Goal: Check status: Check status

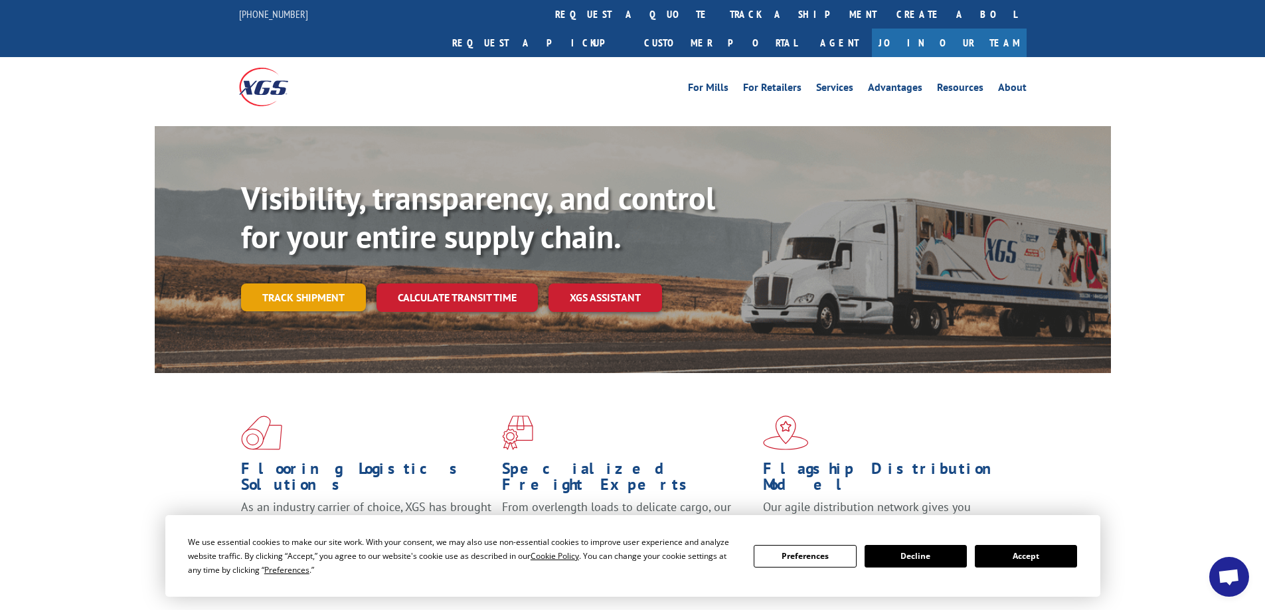
click at [295, 284] on link "Track shipment" at bounding box center [303, 298] width 125 height 28
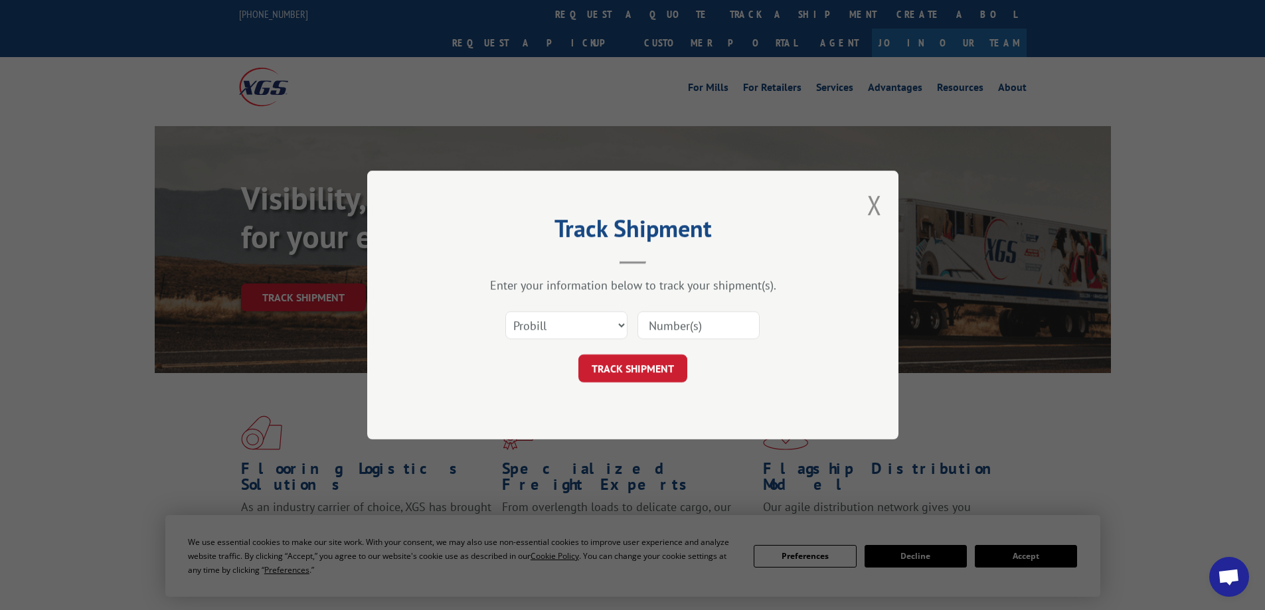
click at [701, 327] on input at bounding box center [699, 325] width 122 height 28
drag, startPoint x: 501, startPoint y: 331, endPoint x: 513, endPoint y: 326, distance: 12.5
click at [501, 331] on div "Select category... Probill BOL PO" at bounding box center [633, 325] width 398 height 44
click at [537, 320] on select "Select category... Probill BOL PO" at bounding box center [566, 325] width 122 height 28
select select "bol"
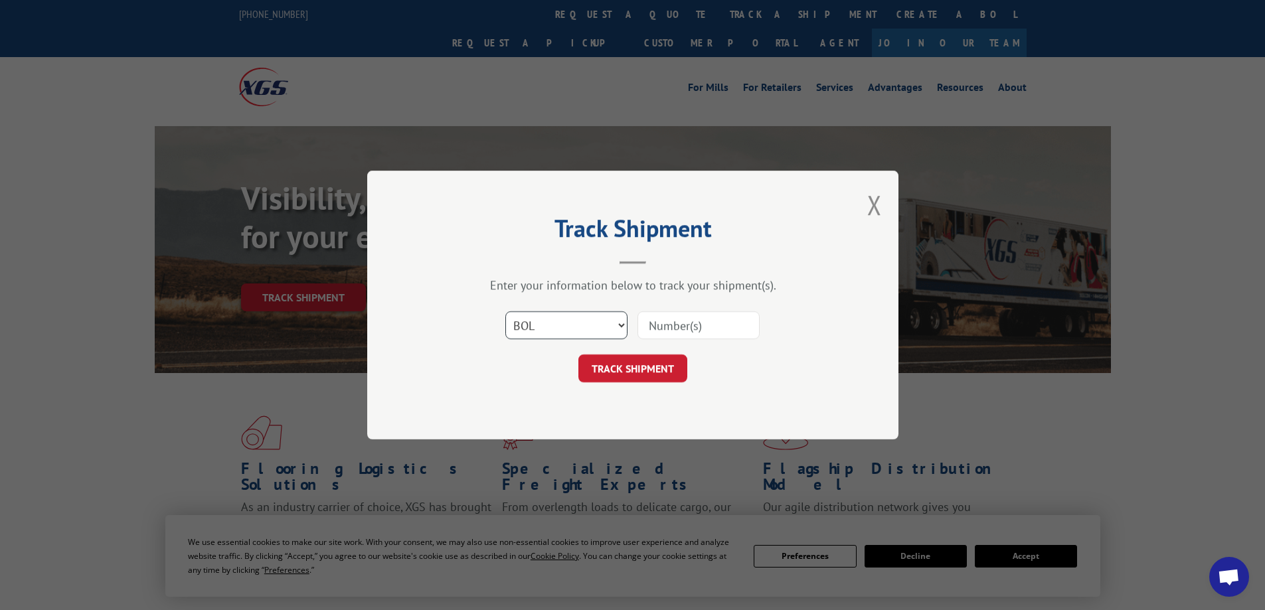
click at [505, 311] on select "Select category... Probill BOL PO" at bounding box center [566, 325] width 122 height 28
click at [730, 312] on input at bounding box center [699, 325] width 122 height 28
type input "3395298"
click button "TRACK SHIPMENT" at bounding box center [632, 369] width 109 height 28
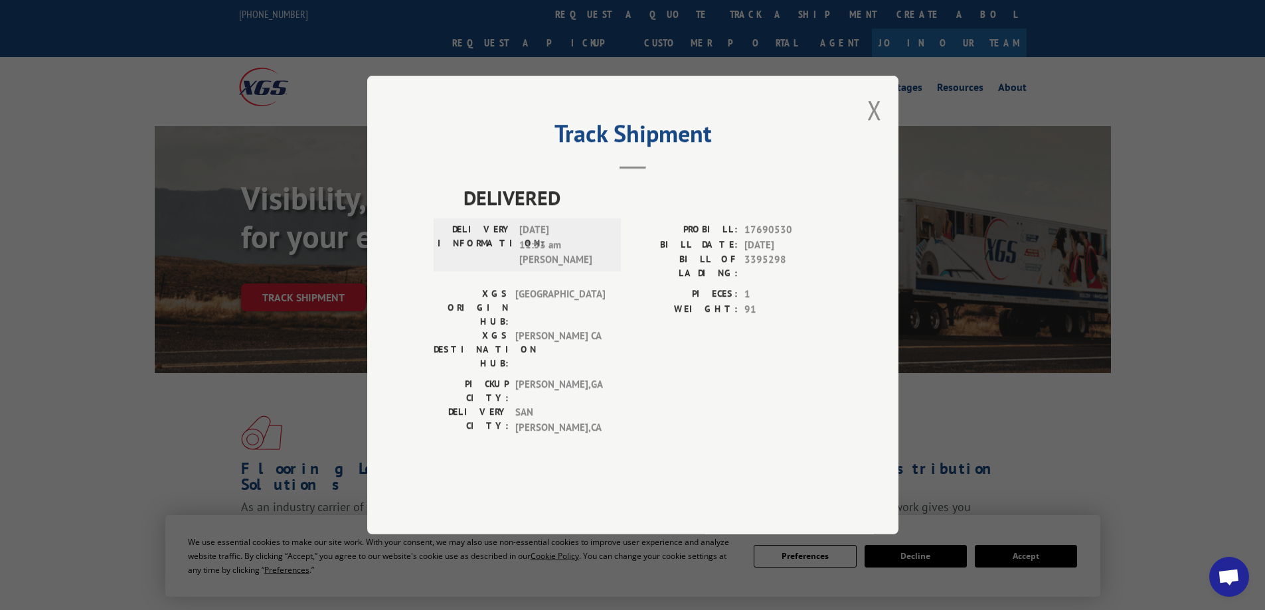
drag, startPoint x: 924, startPoint y: 295, endPoint x: 925, endPoint y: 347, distance: 52.5
click at [928, 317] on div "Track Shipment DELIVERED DELIVERY INFORMATION: [DATE] 11:53 am [PERSON_NAME] PR…" at bounding box center [632, 305] width 1265 height 610
click at [873, 128] on button "Close modal" at bounding box center [874, 109] width 15 height 35
